Goal: Check status: Check status

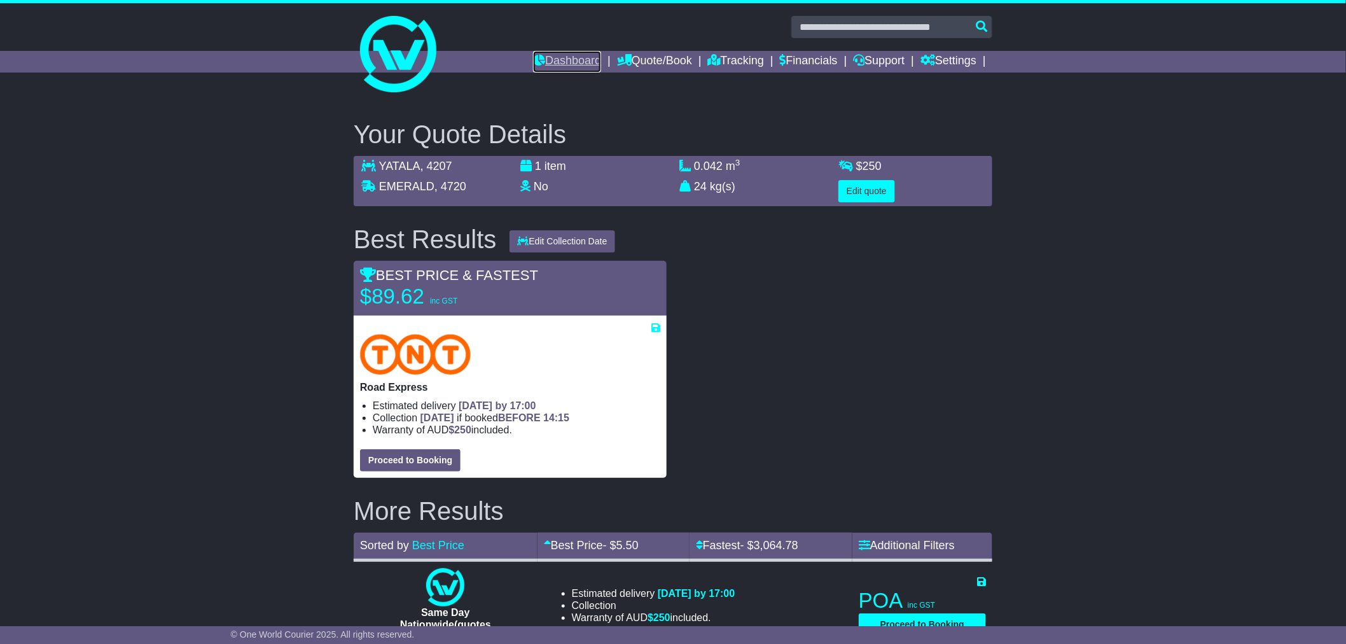
click at [572, 62] on link "Dashboard" at bounding box center [567, 62] width 68 height 22
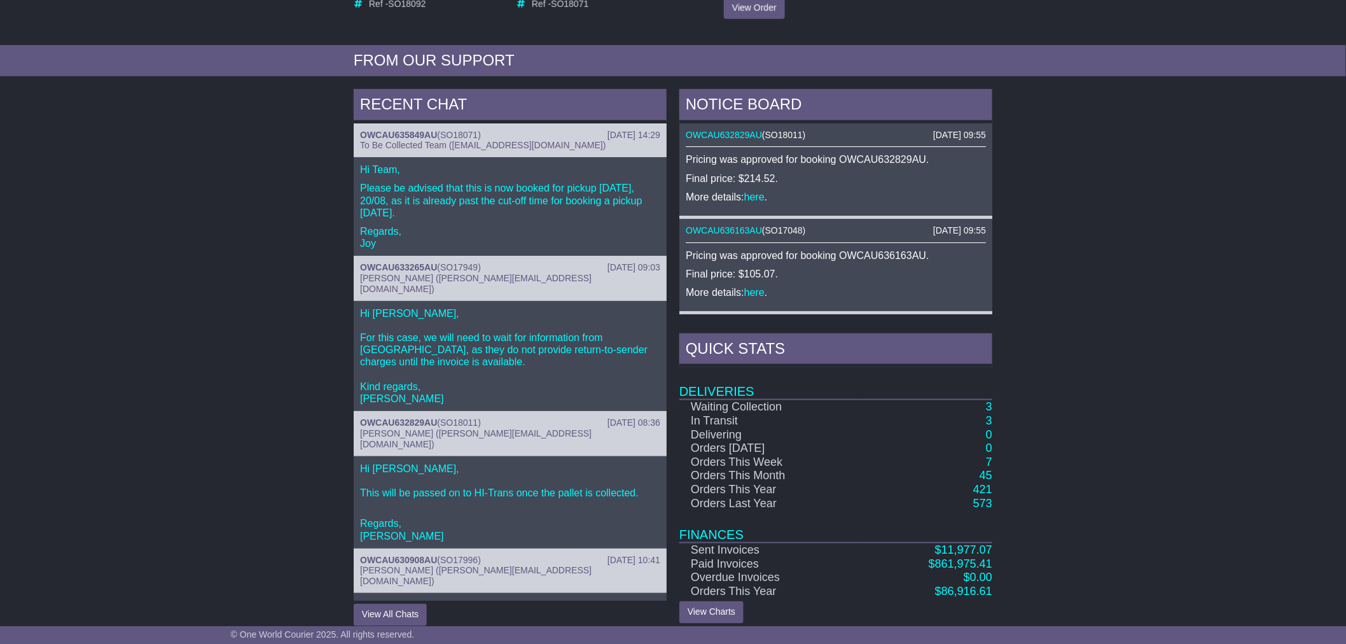
scroll to position [421, 0]
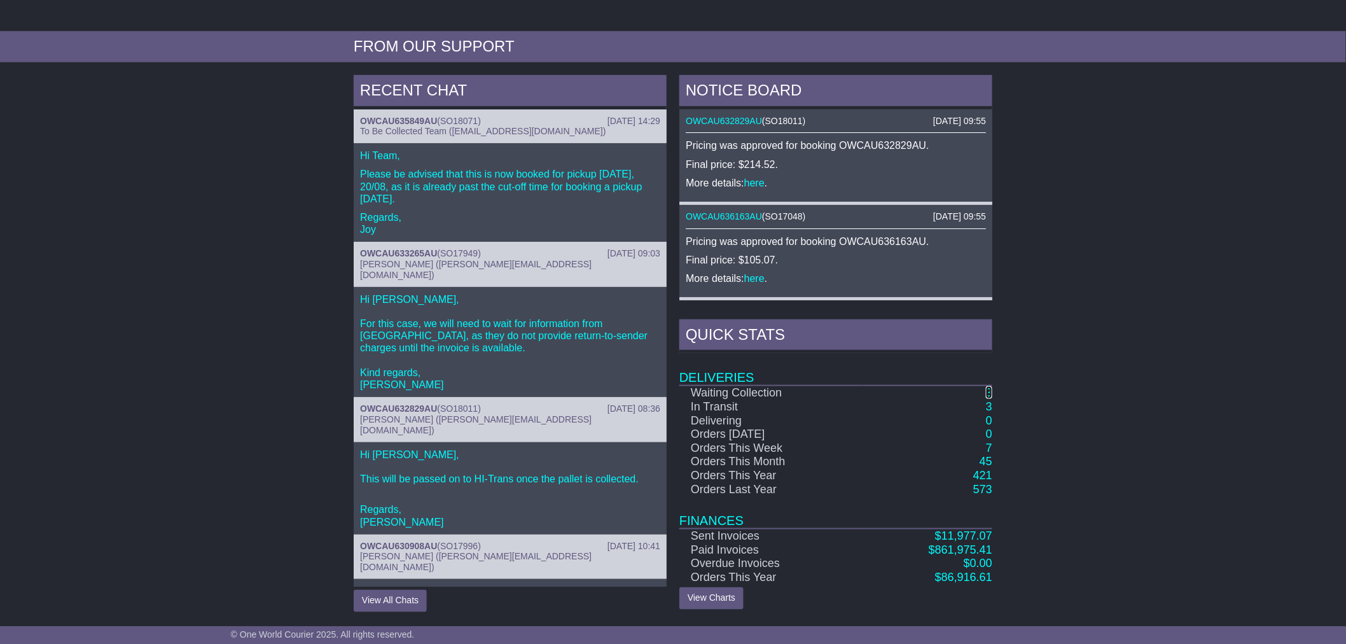
click at [991, 392] on link "3" at bounding box center [989, 392] width 6 height 13
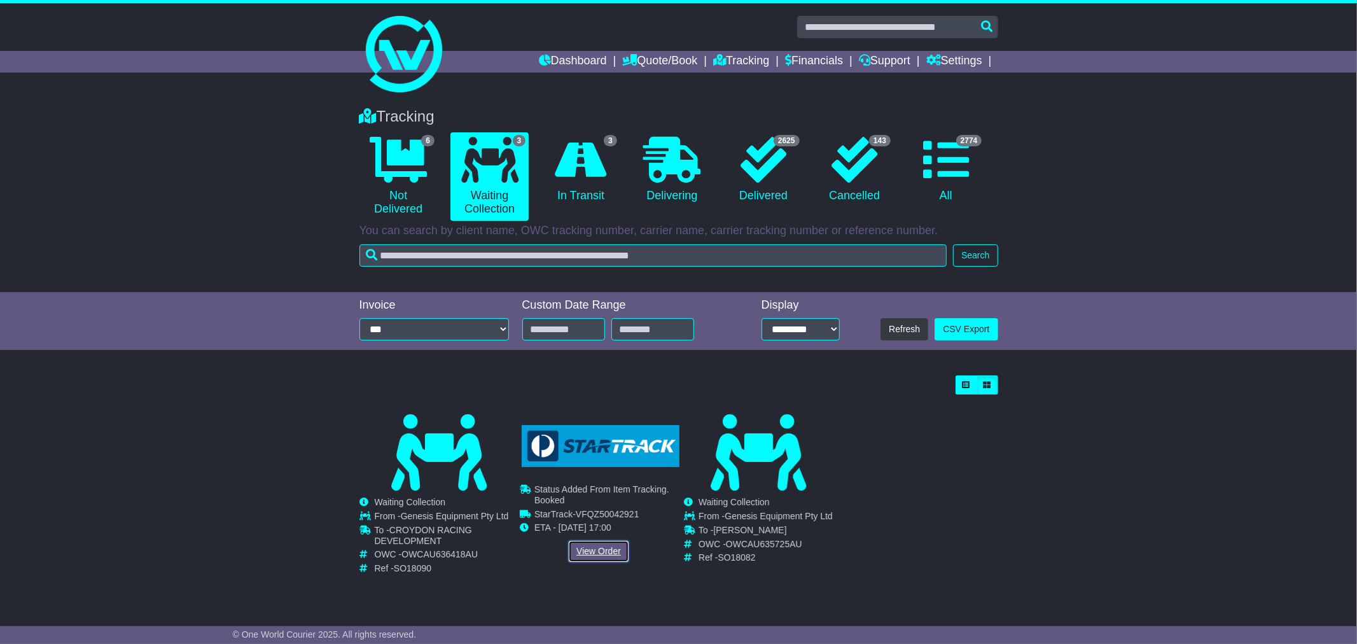
click at [583, 551] on link "View Order" at bounding box center [598, 551] width 61 height 22
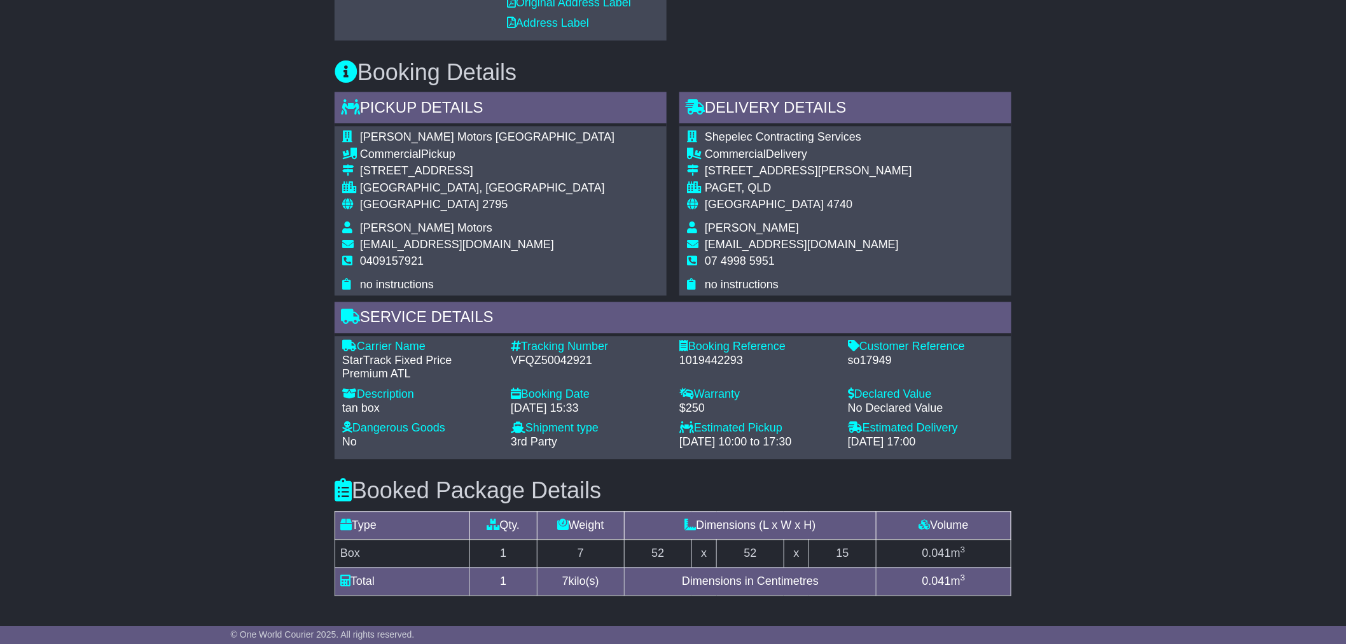
scroll to position [762, 0]
click at [188, 325] on div "Email Download Tracking Pricing Insurance" at bounding box center [673, 218] width 1346 height 1512
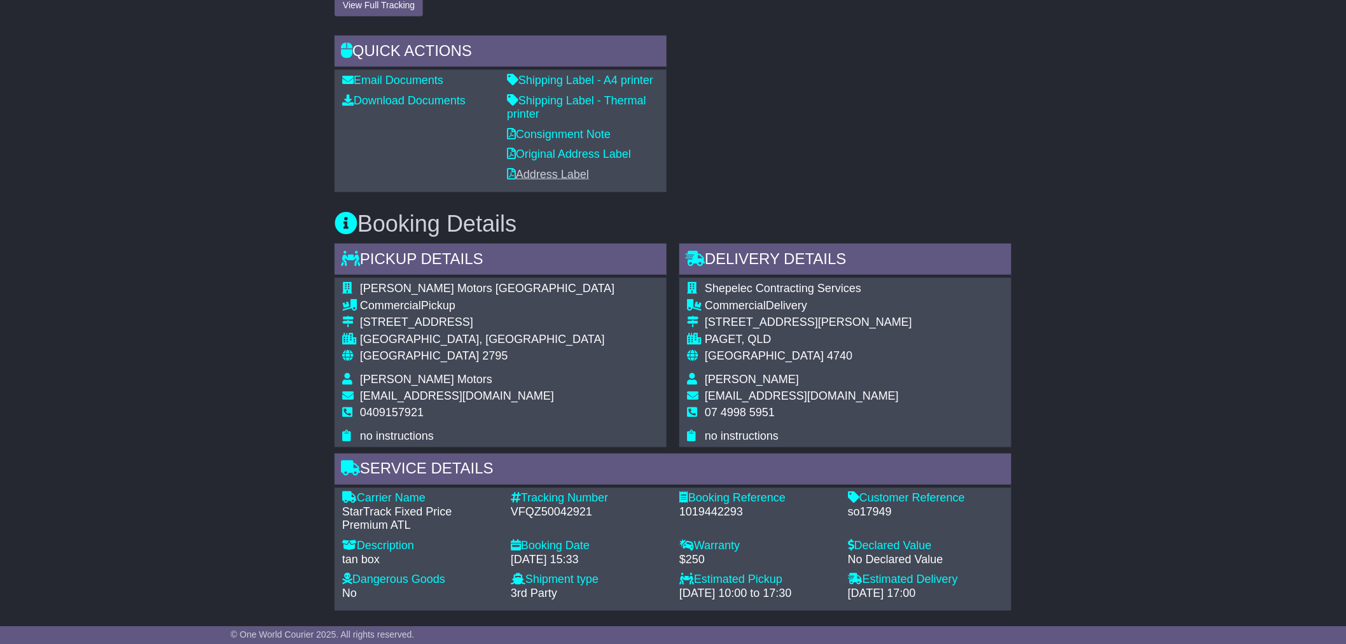
scroll to position [613, 0]
click at [557, 134] on link "Consignment Note" at bounding box center [559, 133] width 104 height 13
click at [186, 337] on div "Email Download Tracking Pricing Insurance" at bounding box center [673, 367] width 1346 height 1512
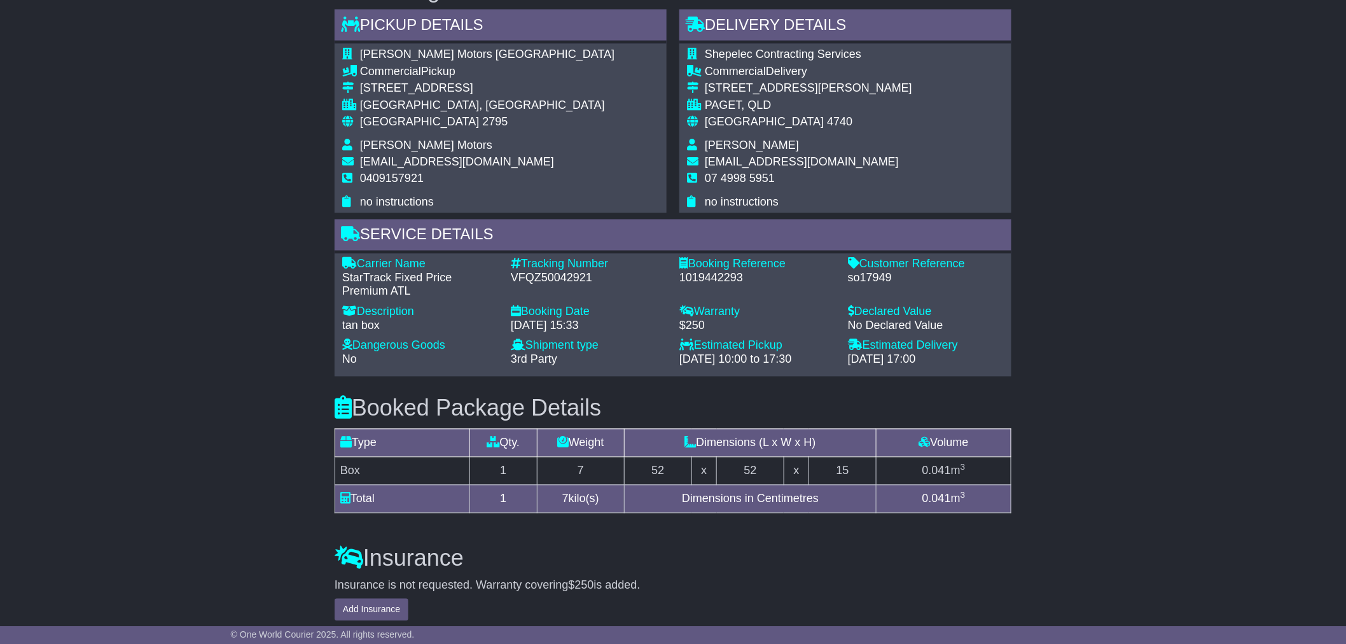
scroll to position [847, 0]
